Goal: Task Accomplishment & Management: Manage account settings

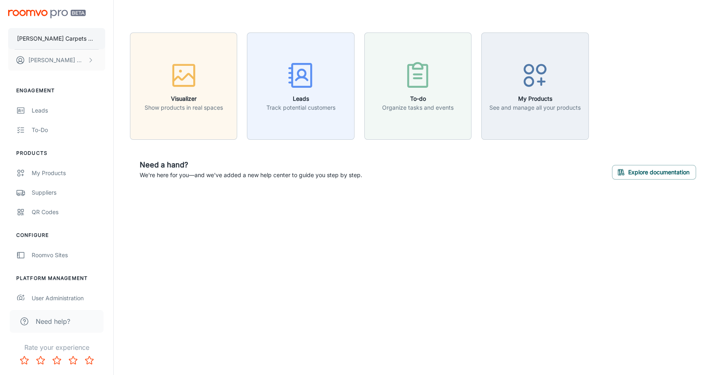
click at [59, 35] on p "[PERSON_NAME] Carpets & Floors" at bounding box center [56, 38] width 79 height 9
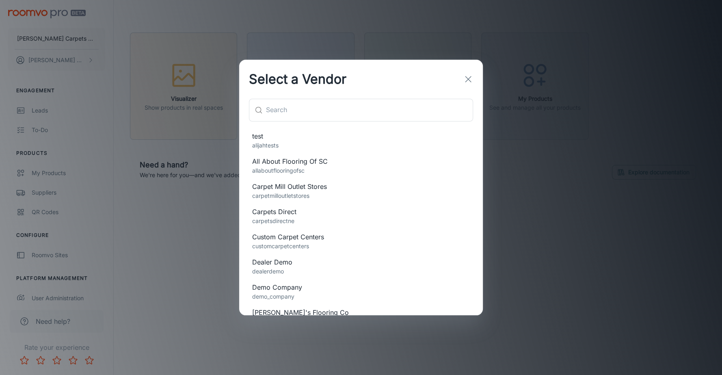
click at [523, 153] on div "Select a Vendor ​ ​ test alijahtests All About Flooring Of SC allaboutflooringo…" at bounding box center [361, 187] width 722 height 375
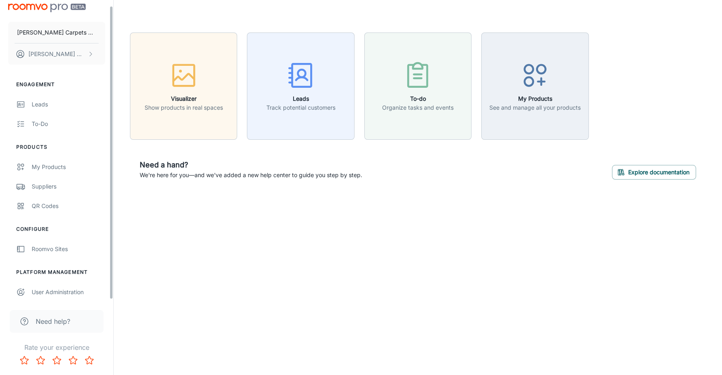
scroll to position [7, 0]
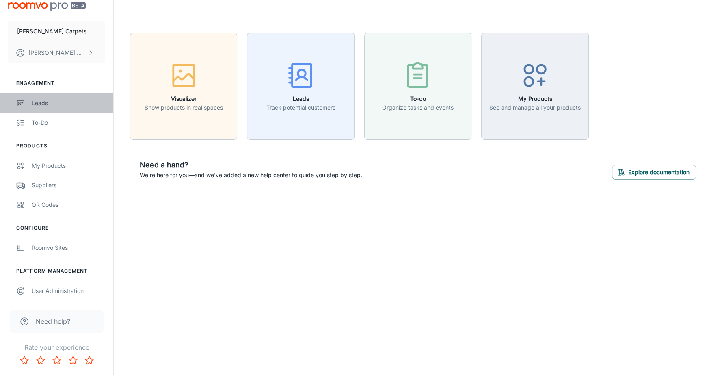
click at [44, 111] on link "Leads" at bounding box center [56, 103] width 113 height 20
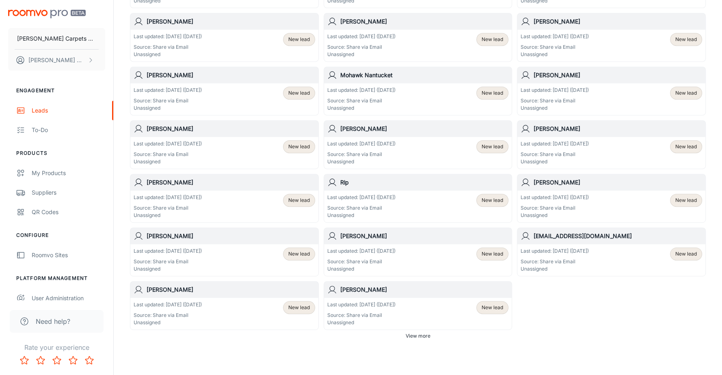
scroll to position [399, 0]
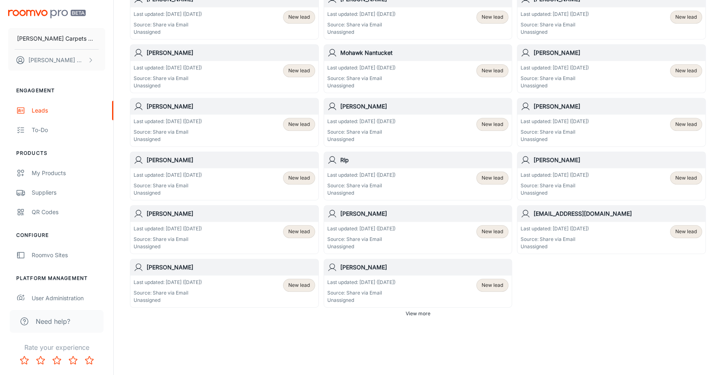
click at [414, 313] on span "View more" at bounding box center [418, 313] width 25 height 7
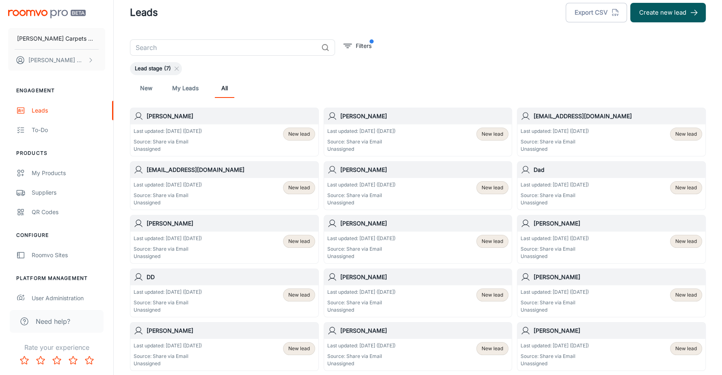
scroll to position [0, 0]
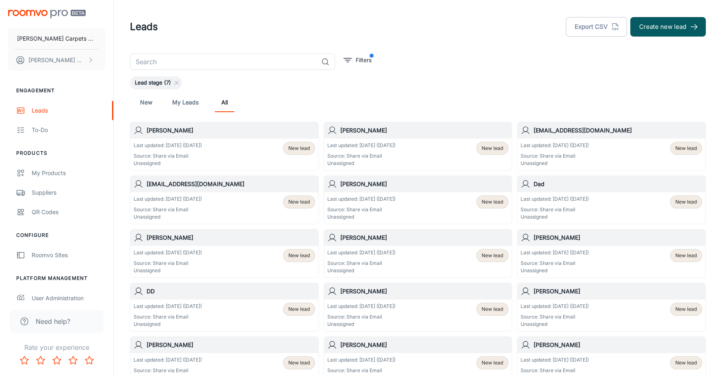
click at [218, 145] on div "Last updated: [DATE] ([DATE]) Source: Share via Email Unassigned New lead" at bounding box center [225, 154] width 182 height 25
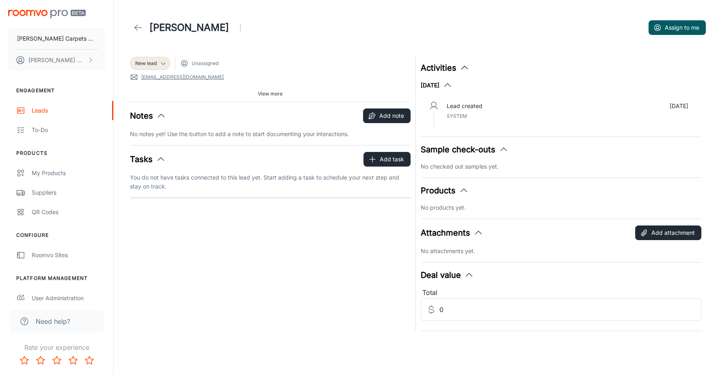
click at [140, 28] on icon at bounding box center [138, 28] width 10 height 10
